Goal: Contribute content

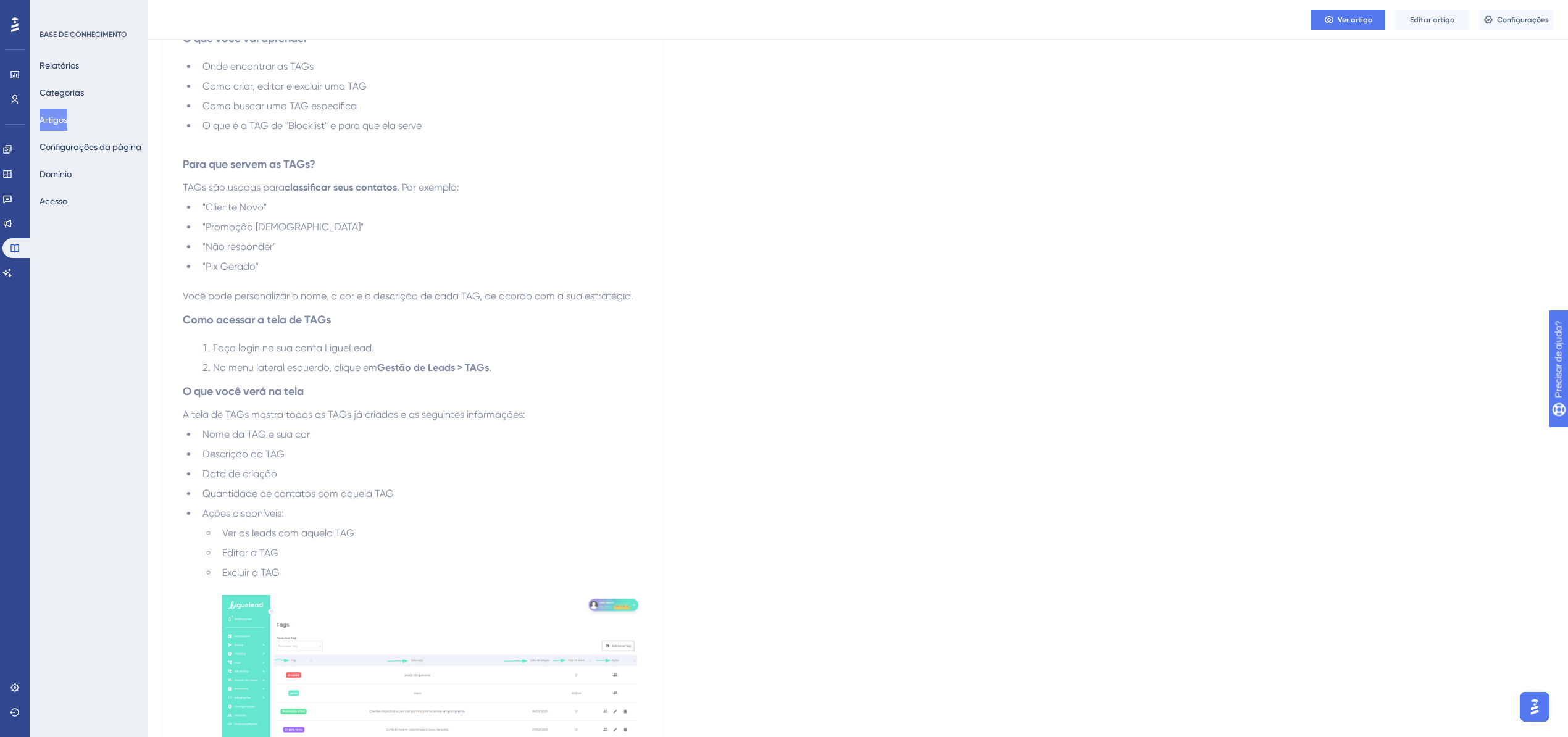
scroll to position [626, 0]
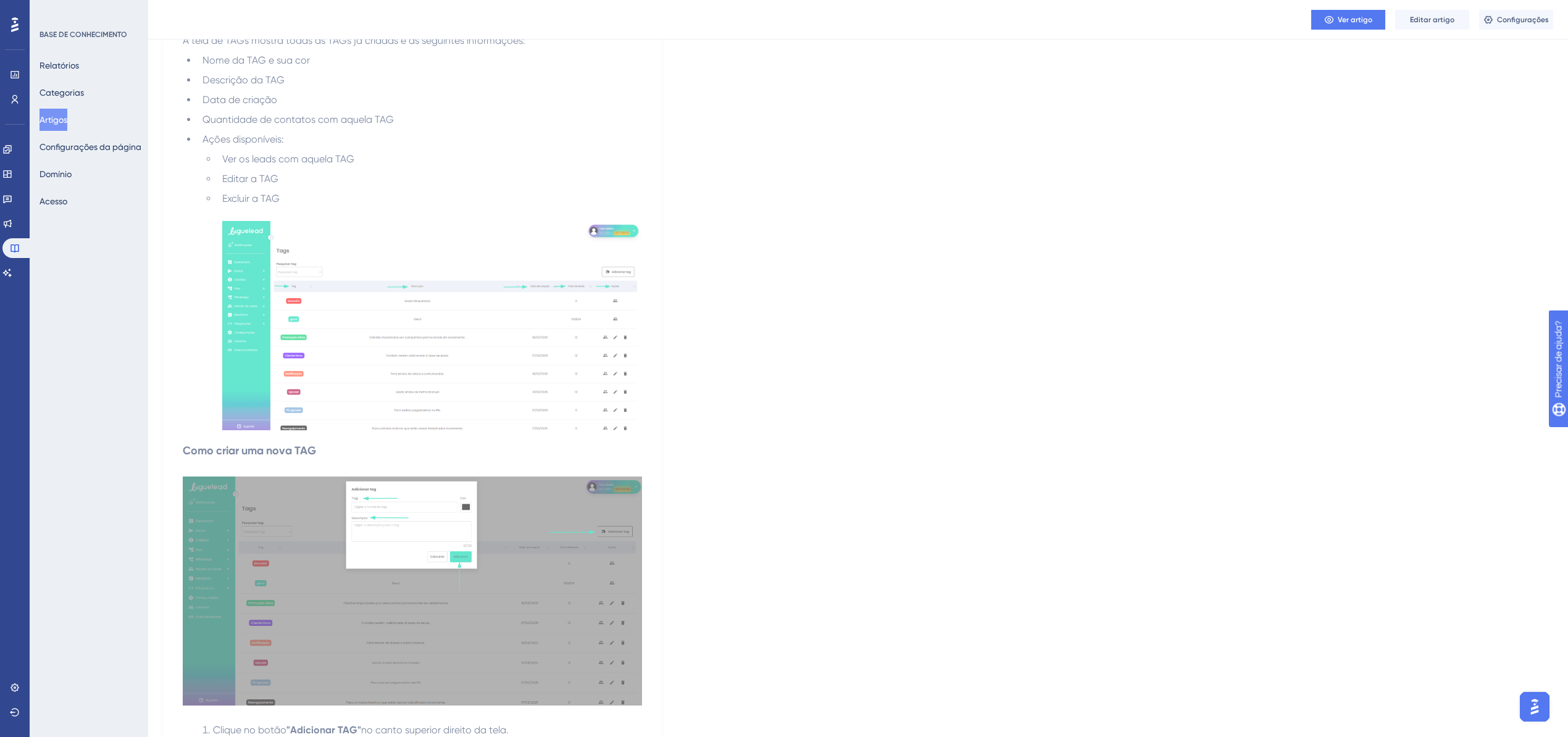
click at [371, 306] on img at bounding box center [432, 325] width 420 height 209
drag, startPoint x: 219, startPoint y: 330, endPoint x: 190, endPoint y: 331, distance: 29.0
click at [190, 331] on ul "Nome da TAG e sua cor Descrição da TAG Data de criação Quantidade de contatos c…" at bounding box center [412, 244] width 459 height 382
click at [238, 327] on img at bounding box center [432, 325] width 420 height 209
click at [221, 331] on div at bounding box center [221, 330] width 5 height 5
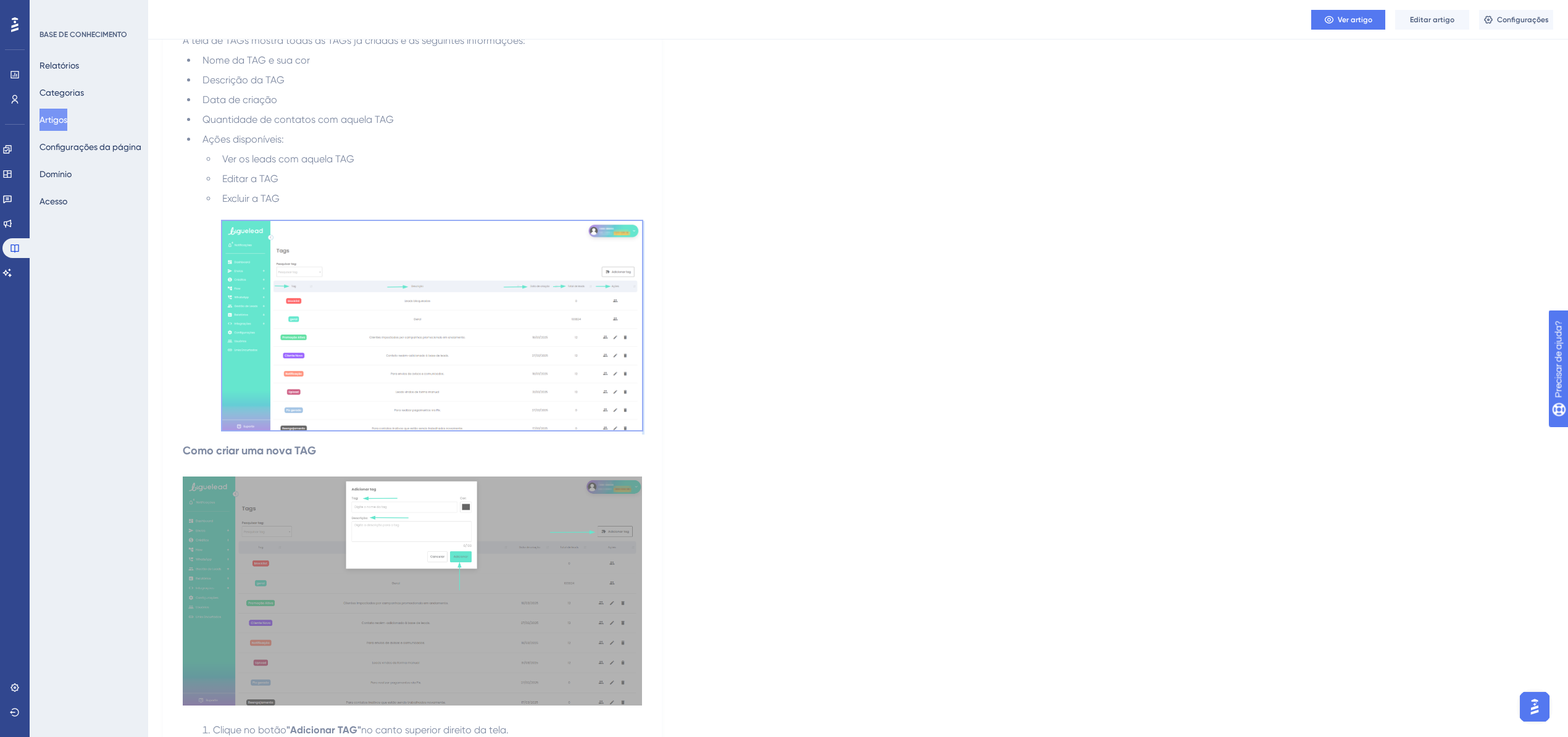
click at [221, 331] on li "Excluir a TAG" at bounding box center [429, 313] width 425 height 243
click at [803, 275] on div "Linguagem Português (padrão) Como usar e gerenciar TAGs na plataforma LigueLead…" at bounding box center [858, 528] width 1391 height 2151
click at [859, 343] on div "Linguagem Português (padrão) Como usar e gerenciar TAGs na plataforma LigueLead…" at bounding box center [858, 528] width 1391 height 2151
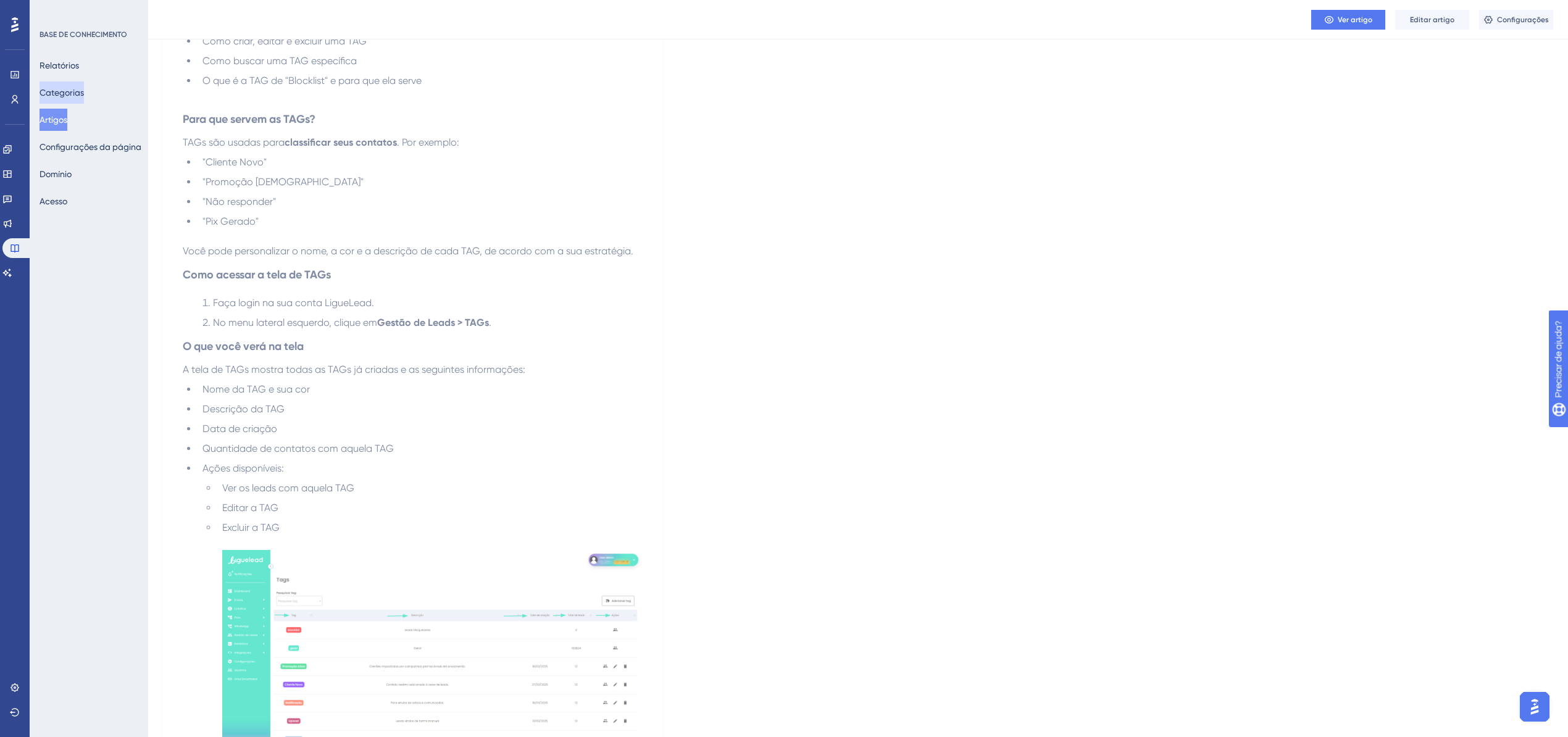
scroll to position [132, 0]
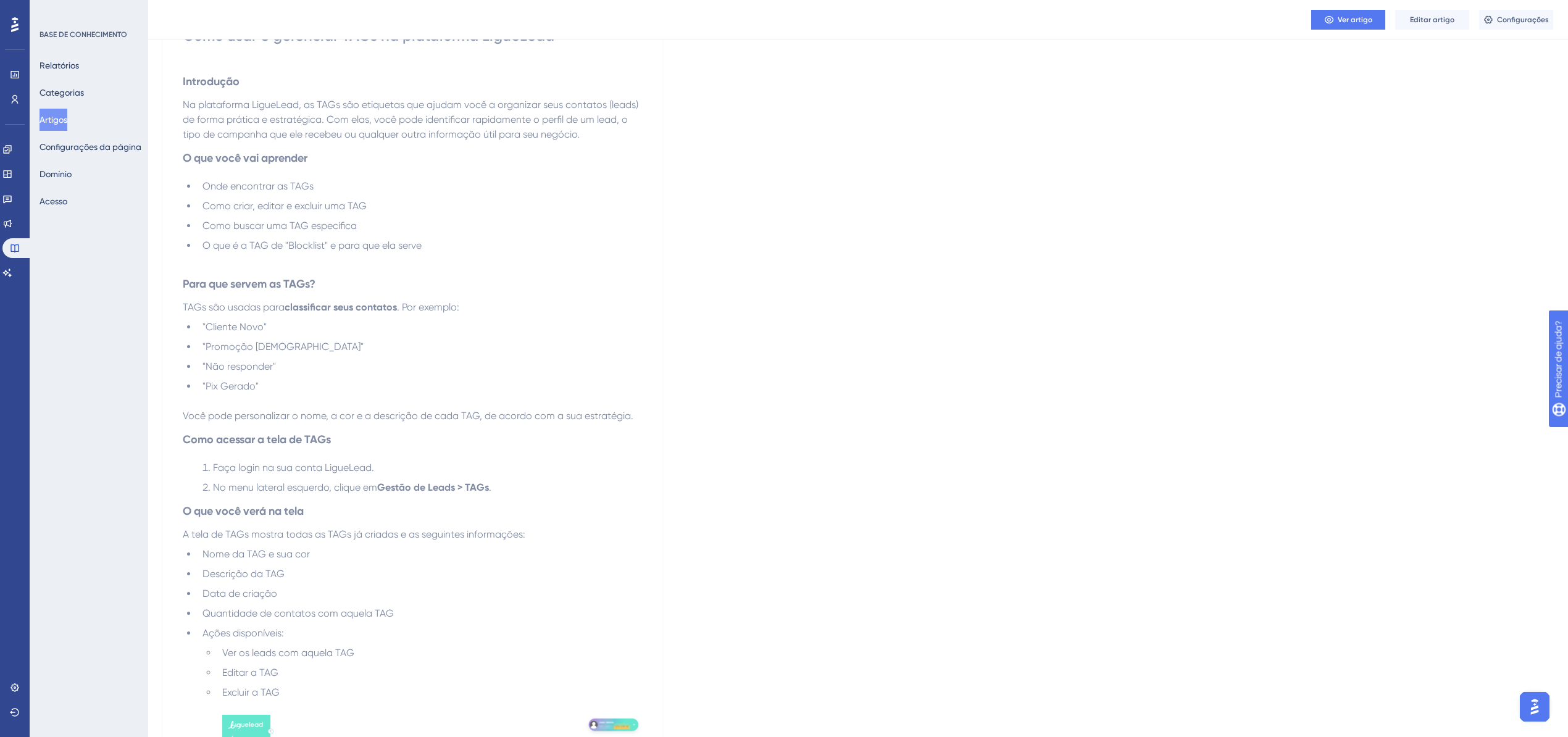
click at [68, 123] on font "Artigos" at bounding box center [53, 119] width 28 height 10
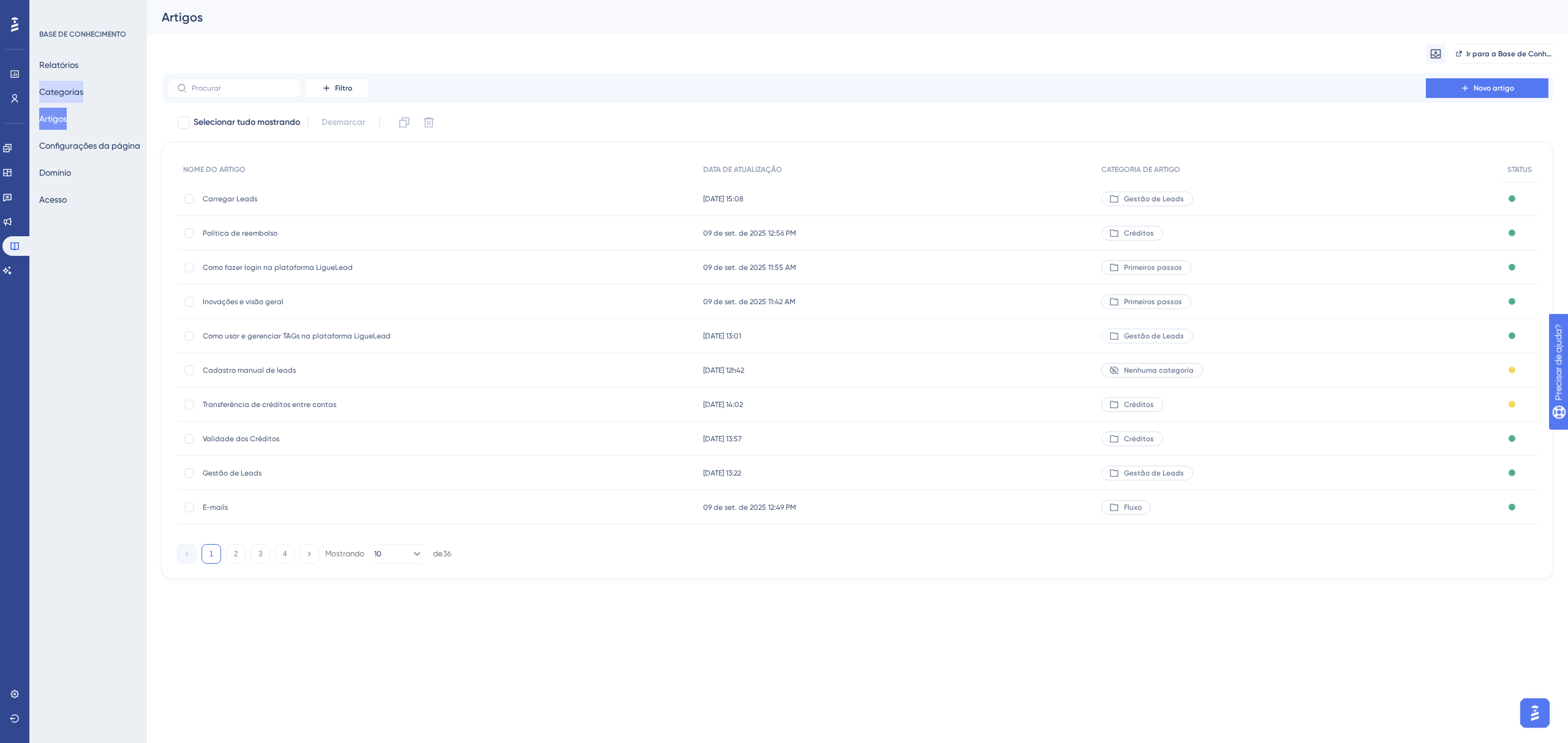
click at [71, 95] on font "Categorias" at bounding box center [61, 92] width 44 height 10
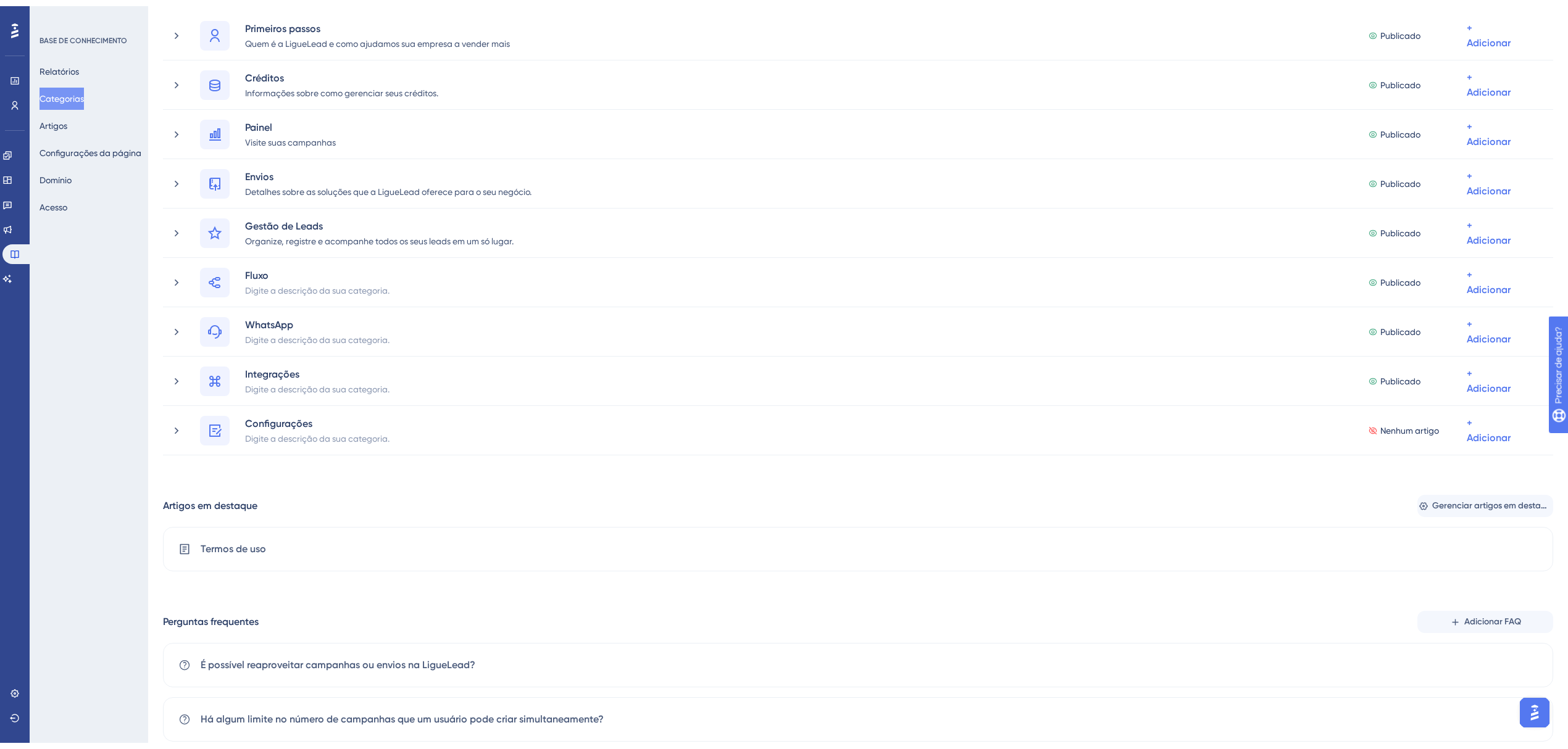
scroll to position [237, 0]
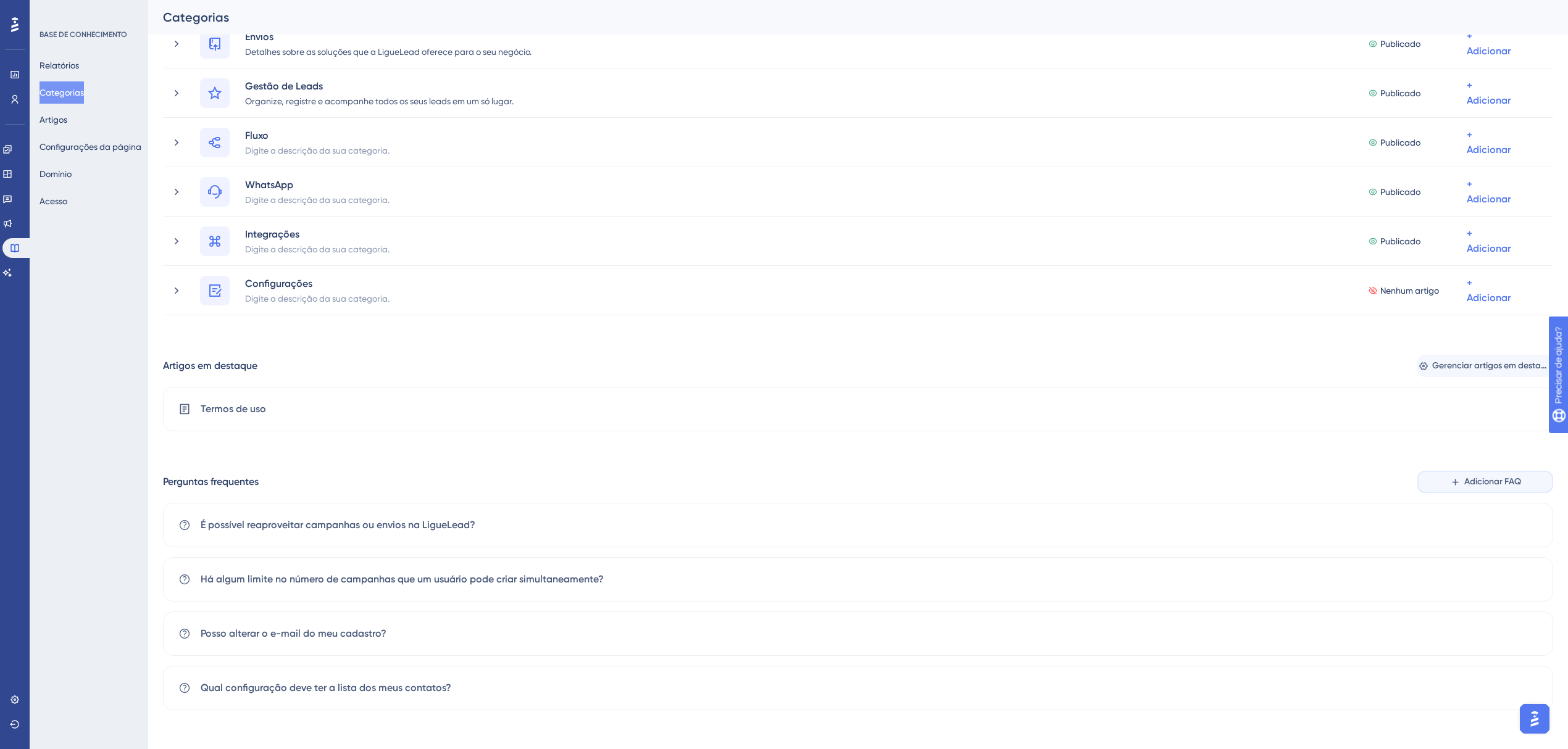
click at [1502, 484] on font "Adicionar FAQ" at bounding box center [1493, 482] width 57 height 11
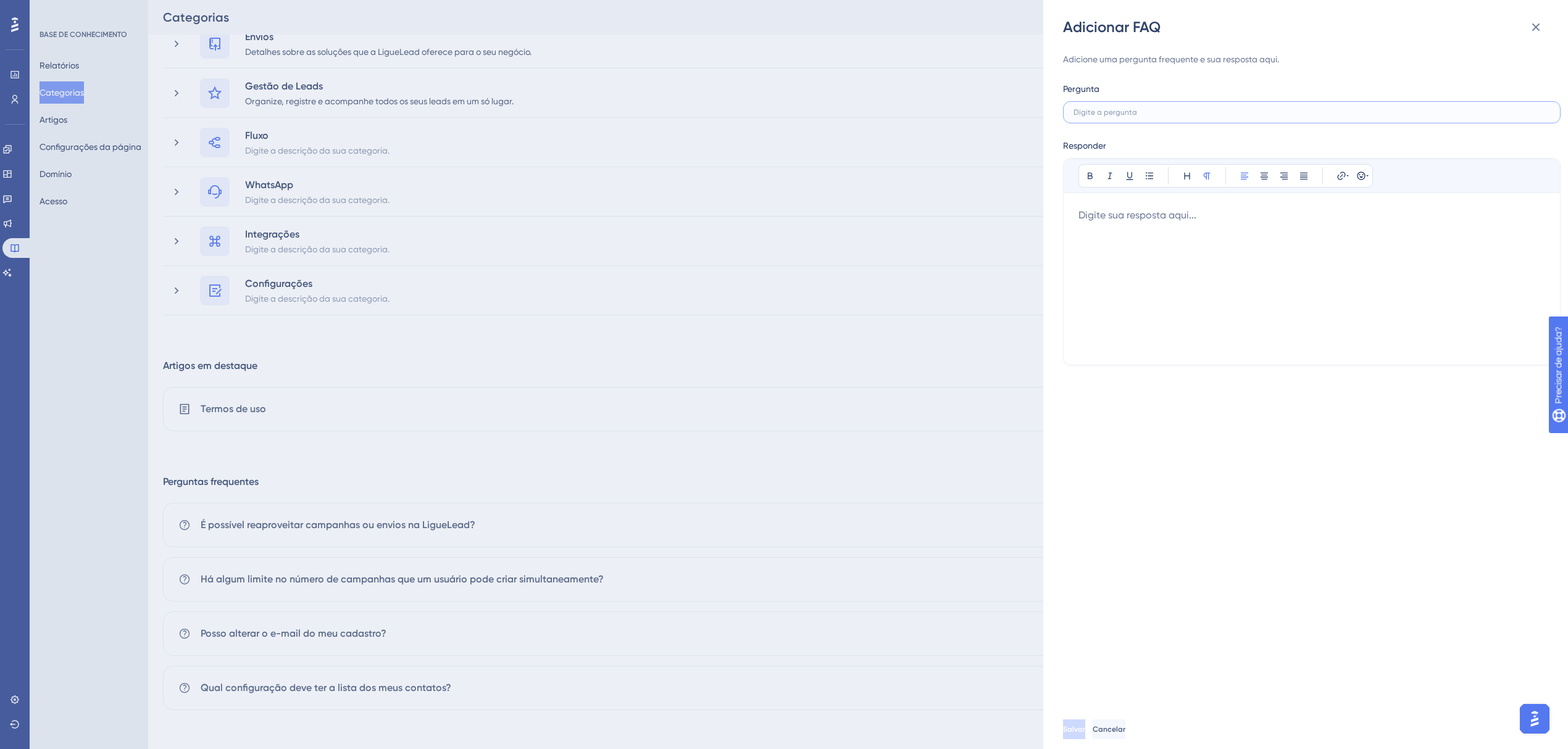
click at [1143, 111] on input "text" at bounding box center [1312, 113] width 477 height 9
click at [1155, 109] on input "text" at bounding box center [1312, 113] width 477 height 9
paste input "​​Como é feita a cobrança das ligações automáticas?"
click at [1194, 113] on input "​​Como é feita a cobrança das ligações automáticas?" at bounding box center [1312, 113] width 477 height 9
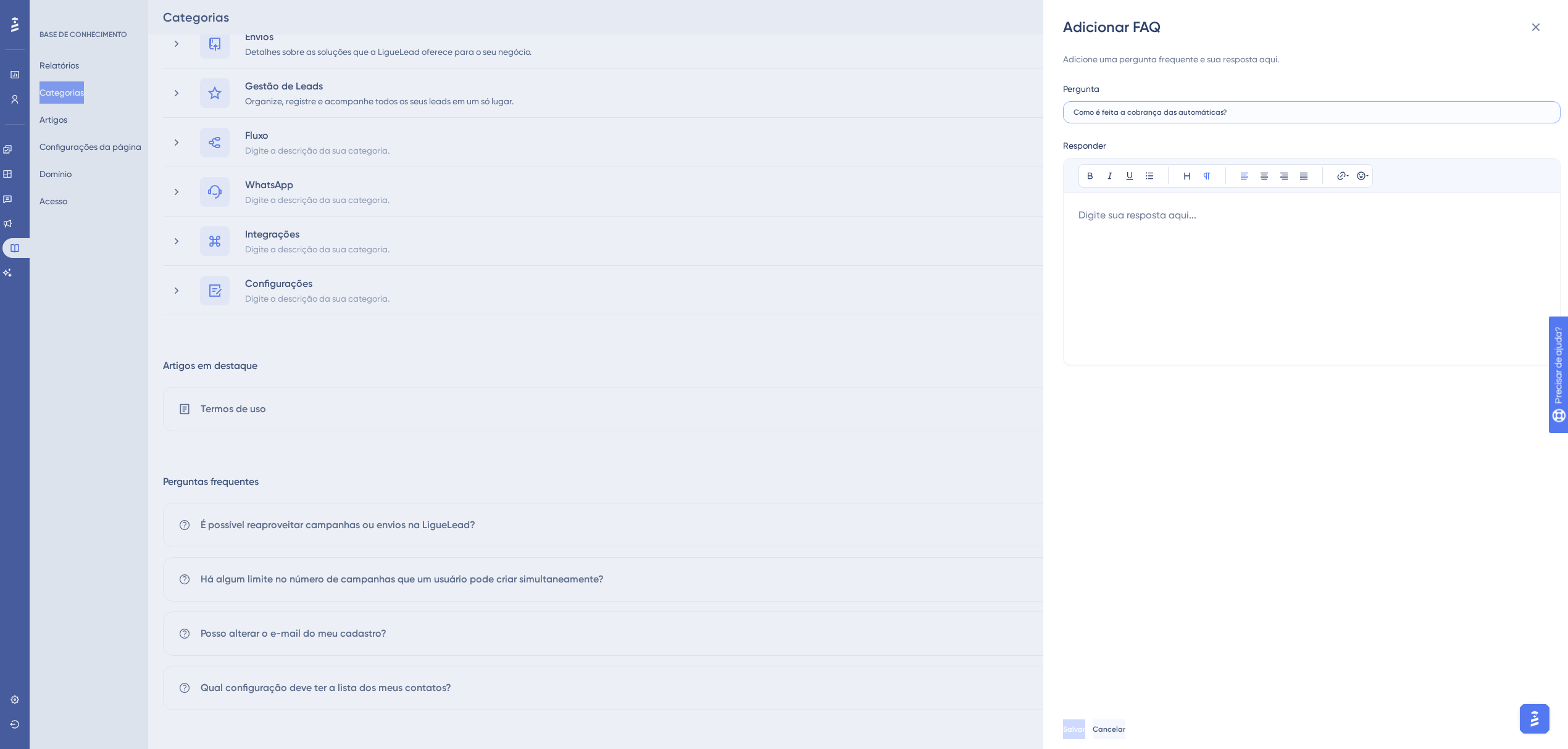
drag, startPoint x: 1231, startPoint y: 114, endPoint x: 1174, endPoint y: 113, distance: 57.0
click at [1174, 113] on input "​​Como é feita a cobrança das automáticas?" at bounding box center [1312, 113] width 477 height 9
click at [1173, 110] on input "​​Como é feita a cobrança dasligações?" at bounding box center [1312, 113] width 477 height 9
type input "​​Como é feita a cobrança das ligações?"
click at [1222, 228] on div at bounding box center [1312, 279] width 467 height 142
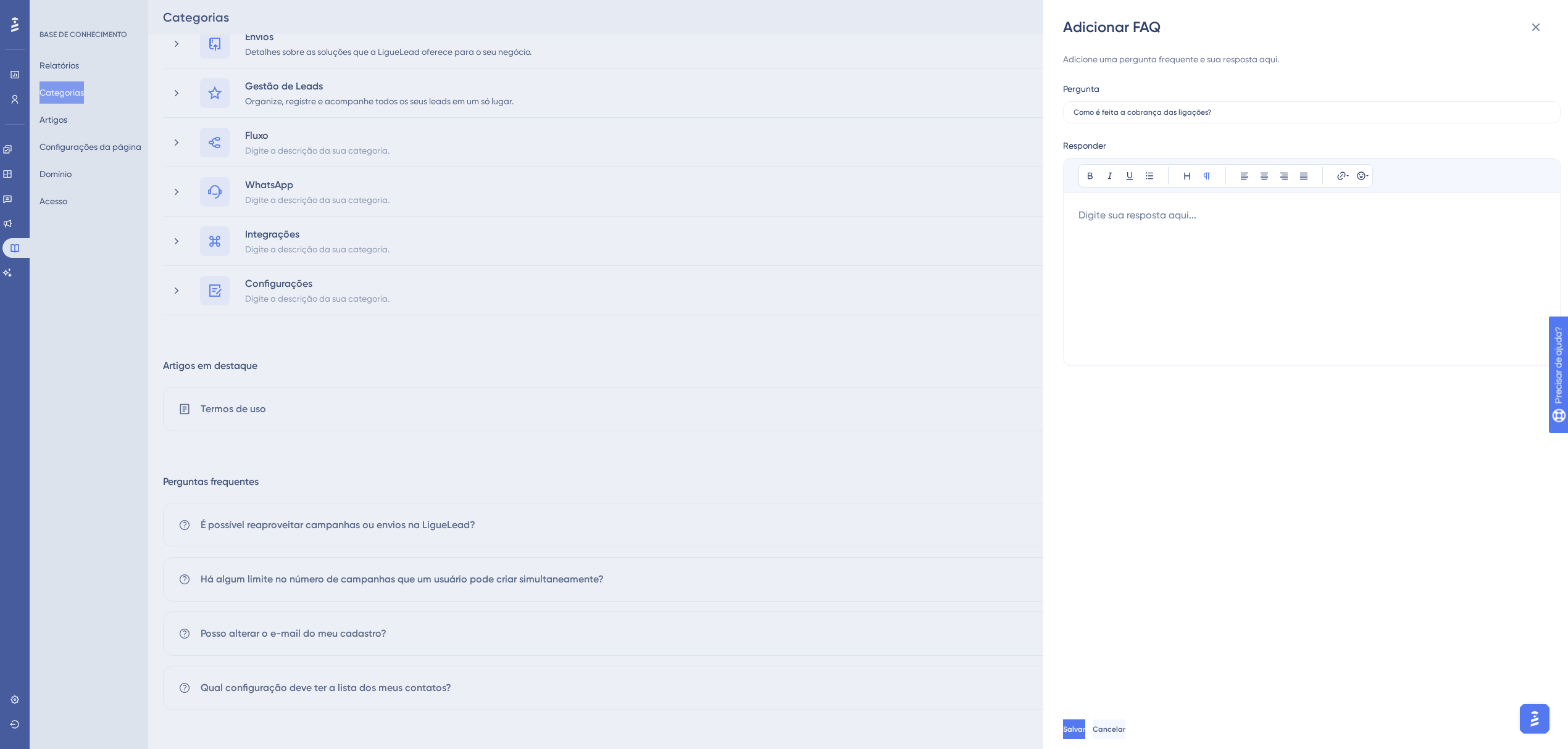
click at [1297, 227] on div at bounding box center [1312, 279] width 467 height 142
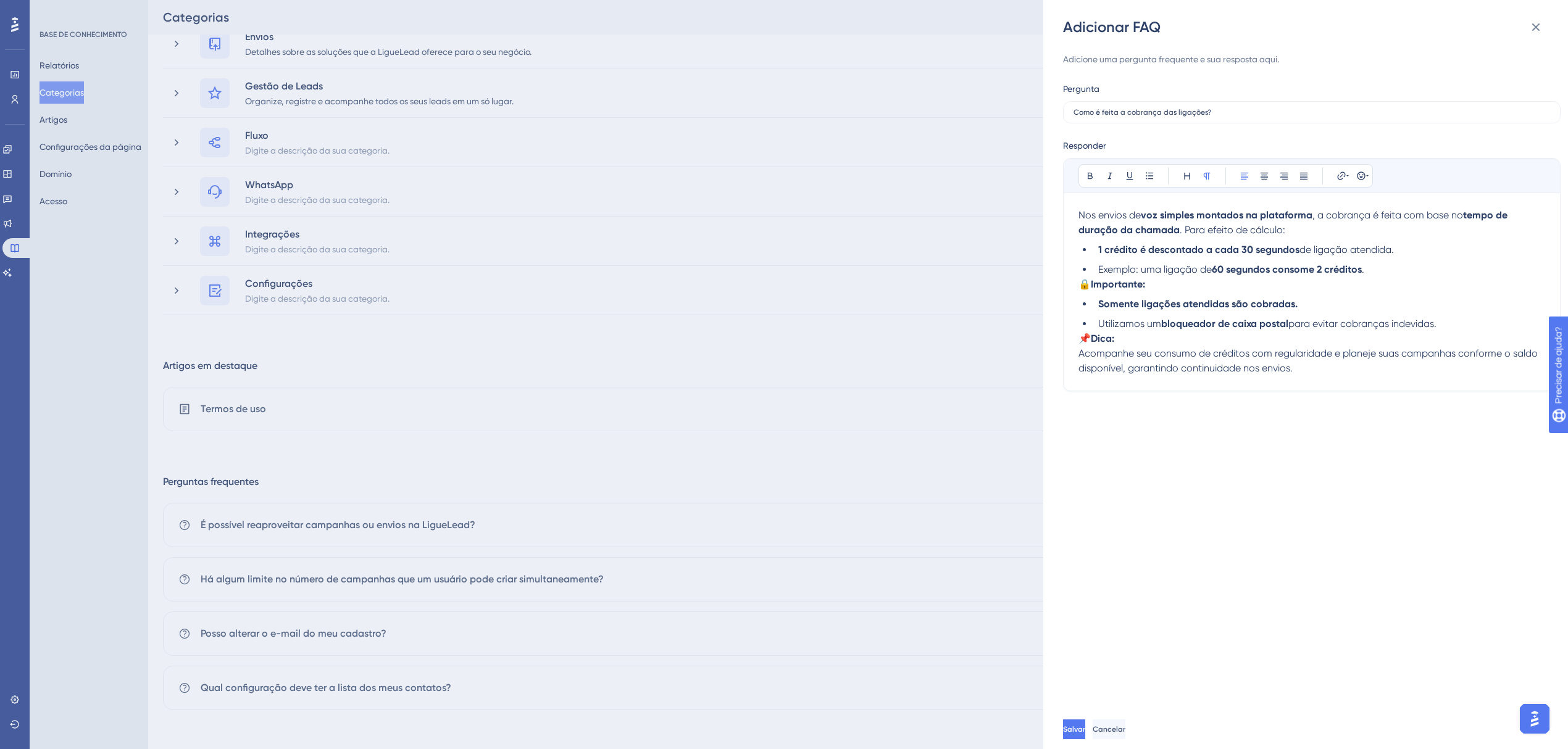
click at [1094, 251] on li "1 crédito é descontado a cada 30 segundos de ligação atendida." at bounding box center [1319, 250] width 452 height 15
click at [1091, 286] on span "🔒" at bounding box center [1085, 284] width 12 height 12
click at [1097, 288] on strong "Importante:" at bounding box center [1118, 284] width 54 height 12
click at [1095, 288] on strong "Importante:" at bounding box center [1118, 284] width 54 height 12
click at [1387, 271] on li "Exemplo: uma ligação de 60 segundos consome 2 créditos ." at bounding box center [1319, 270] width 452 height 15
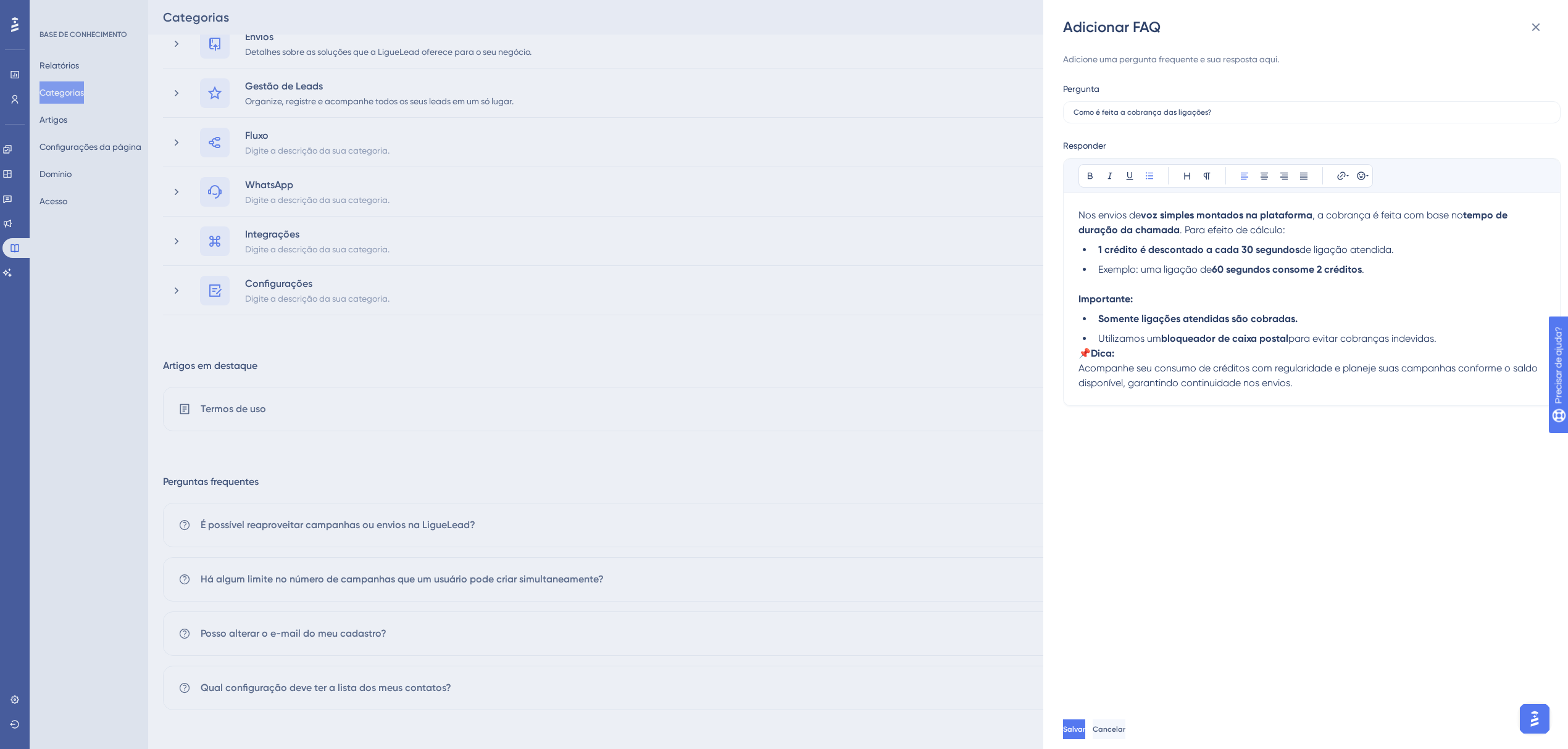
click at [1473, 338] on li "Utilizamos um bloqueador de caixa postal para evitar cobranças indevidas." at bounding box center [1319, 339] width 452 height 15
click at [1091, 368] on span "📌" at bounding box center [1085, 368] width 12 height 12
click at [1306, 396] on p "Dica: Acompanhe seu consumo de créditos com regularidade e planeje suas campanh…" at bounding box center [1312, 383] width 467 height 44
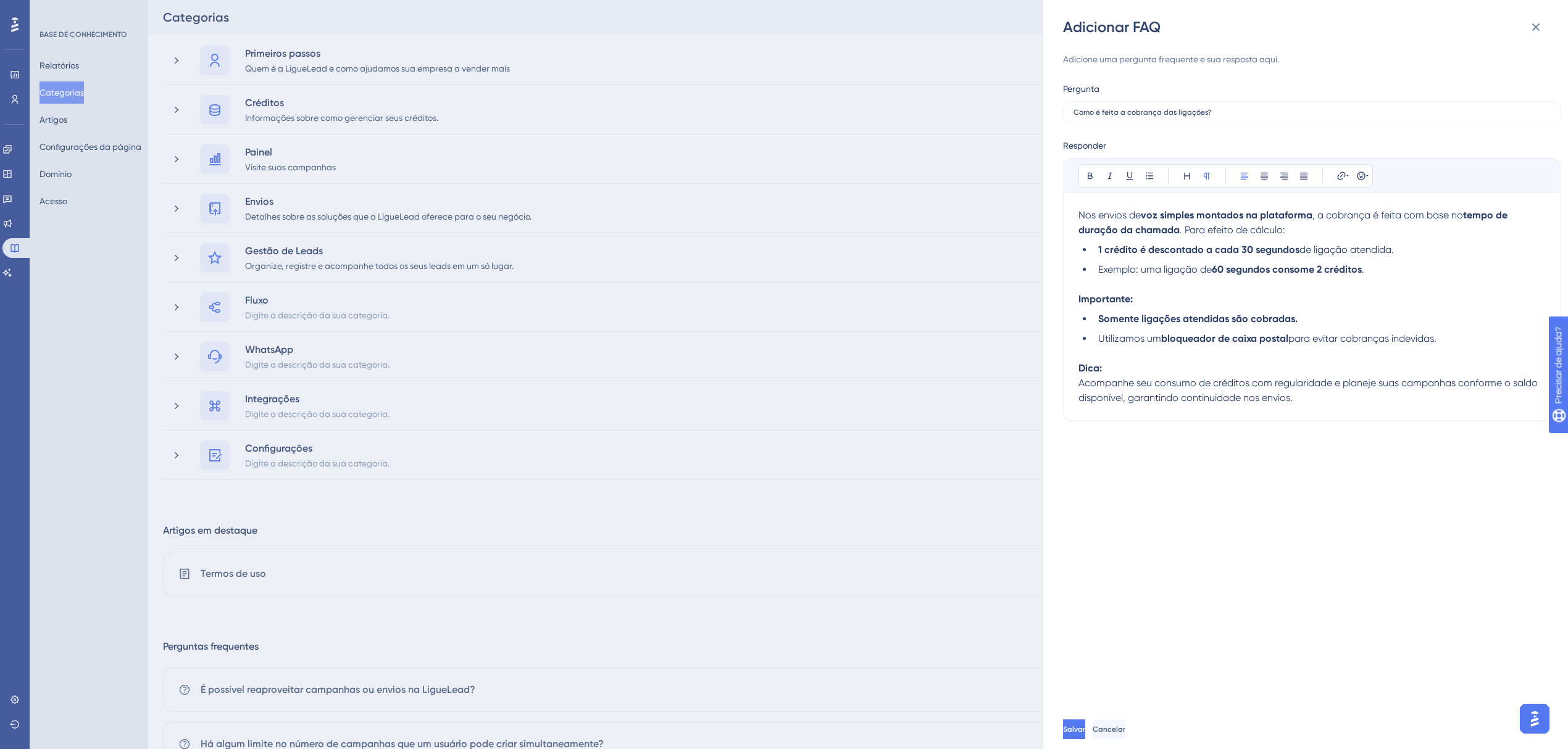
scroll to position [156, 0]
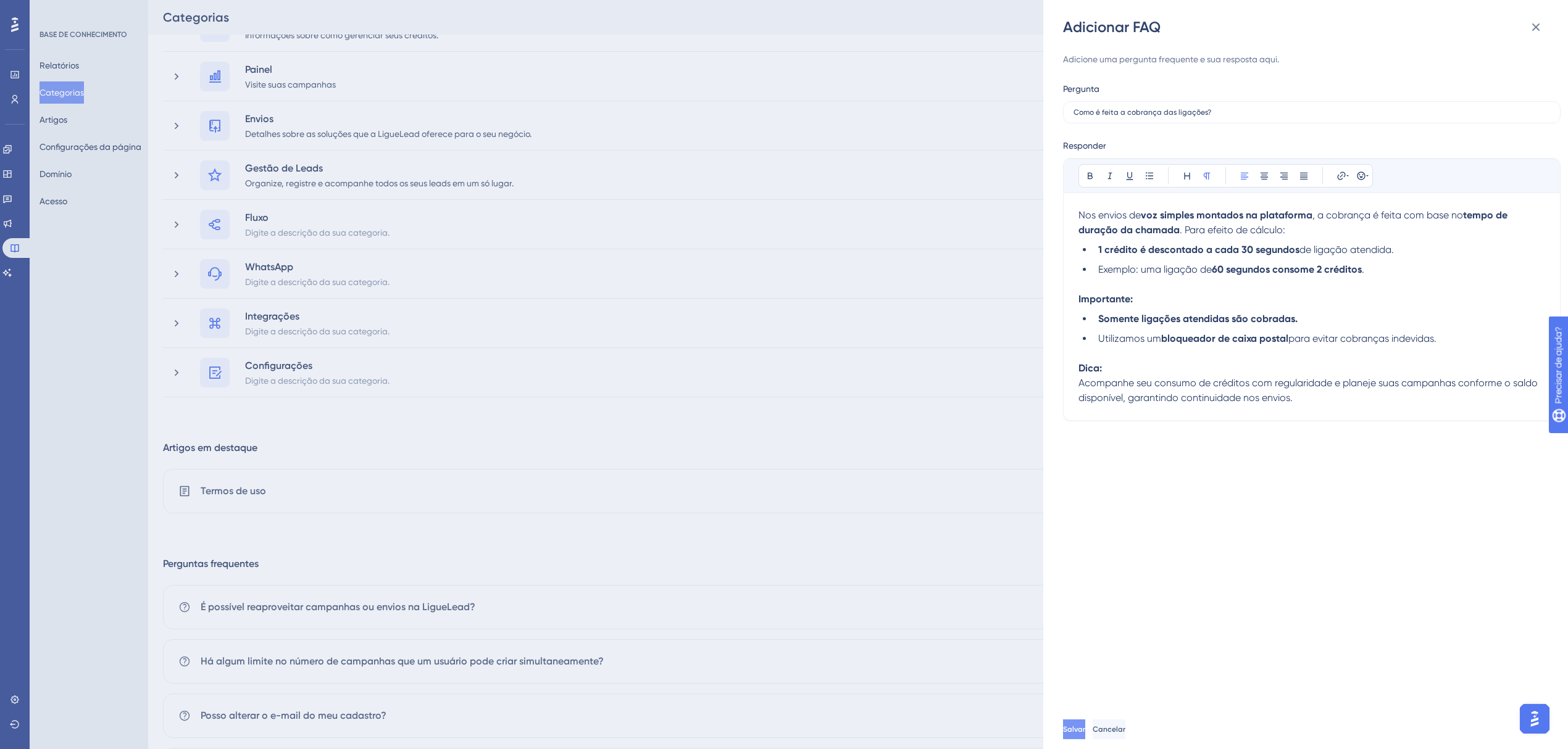
click at [1085, 727] on font "Salvar" at bounding box center [1075, 729] width 23 height 9
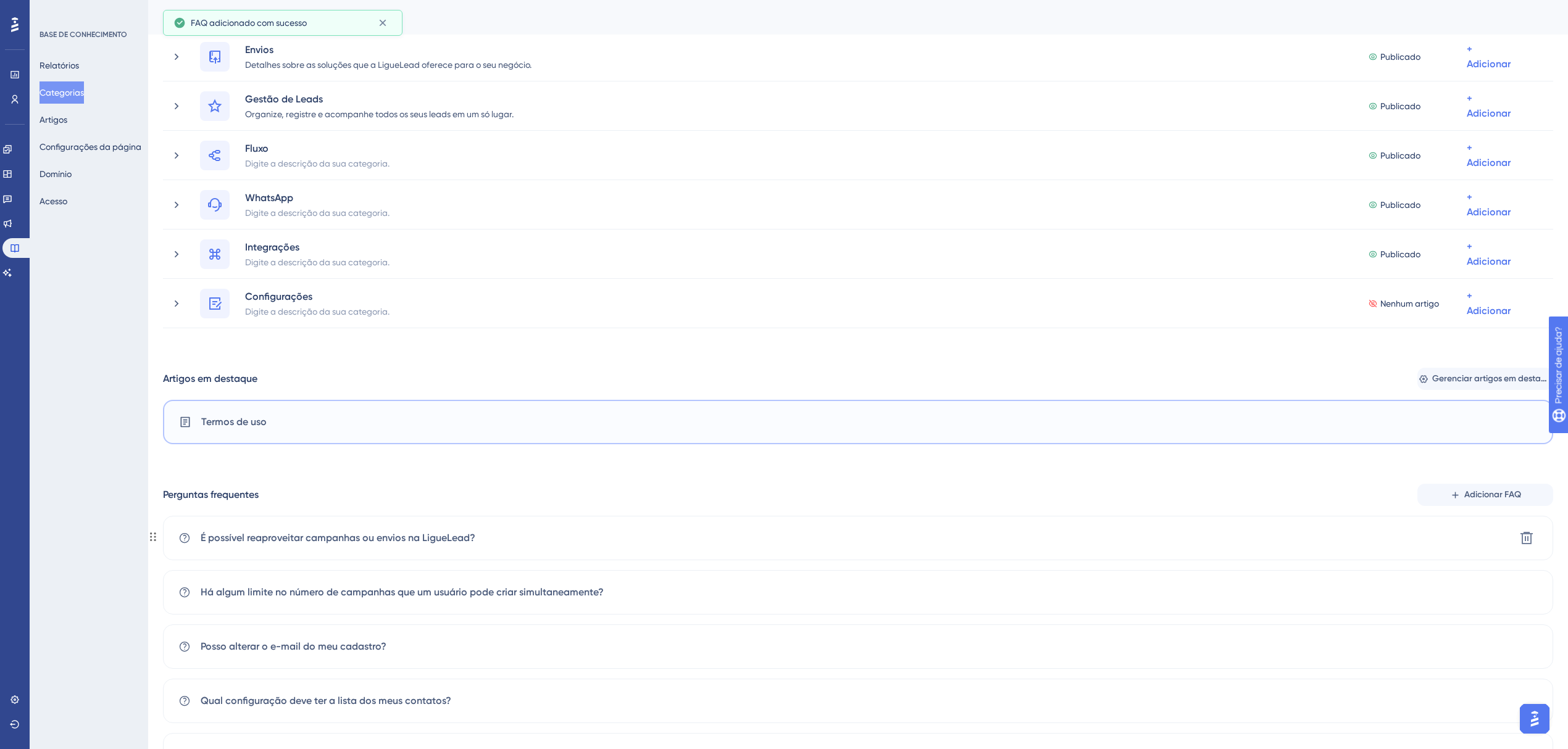
scroll to position [292, 0]
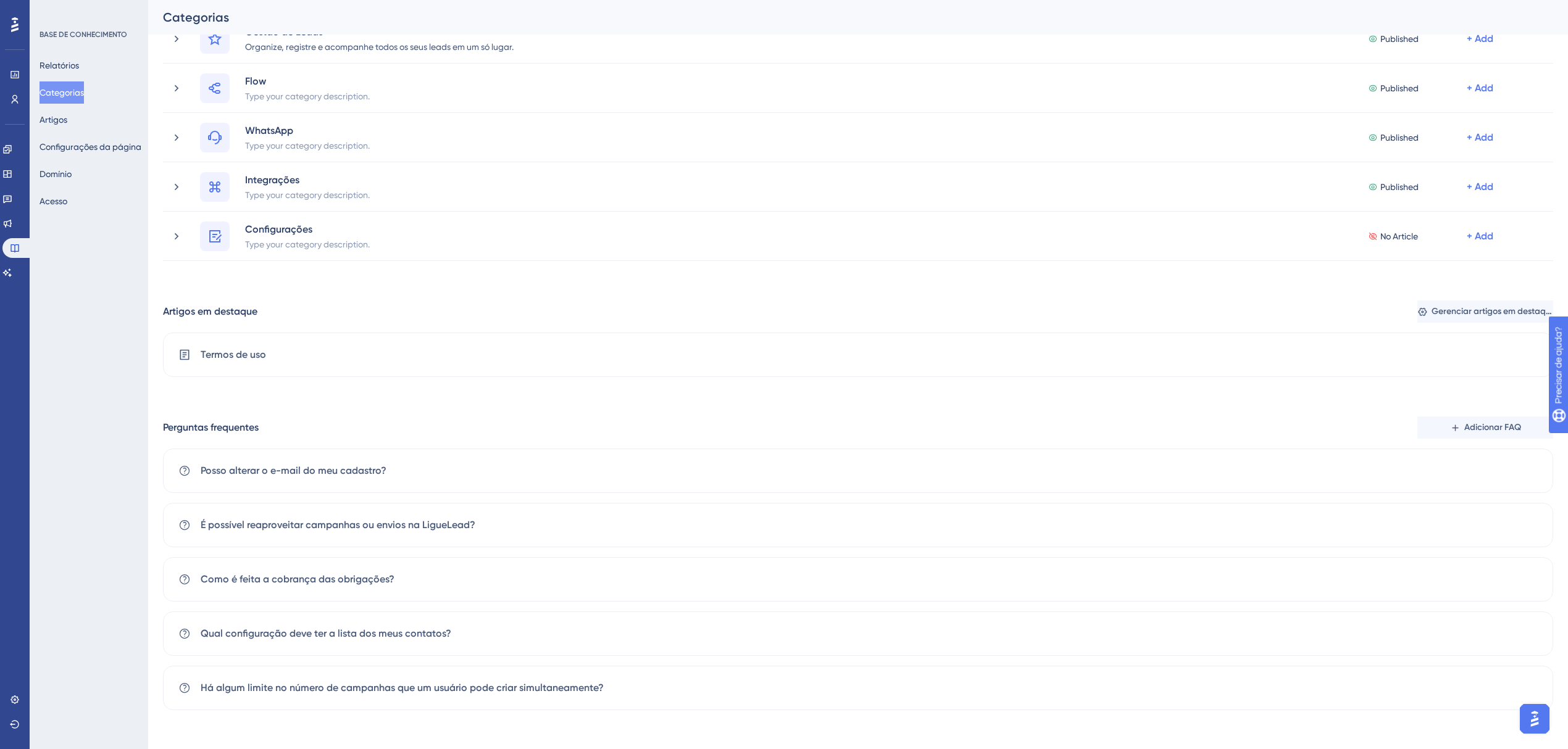
drag, startPoint x: 0, startPoint y: 0, endPoint x: 304, endPoint y: 497, distance: 582.6
